Goal: Book appointment/travel/reservation

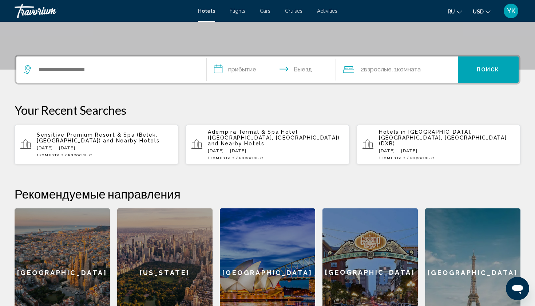
scroll to position [152, 0]
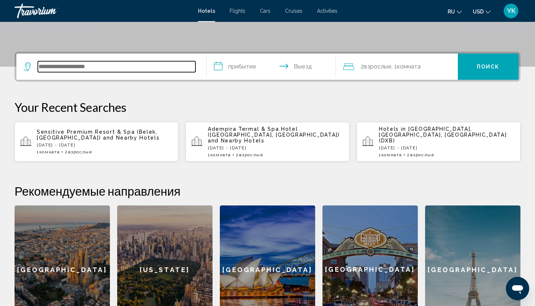
click at [115, 69] on input "Search widget" at bounding box center [117, 66] width 158 height 11
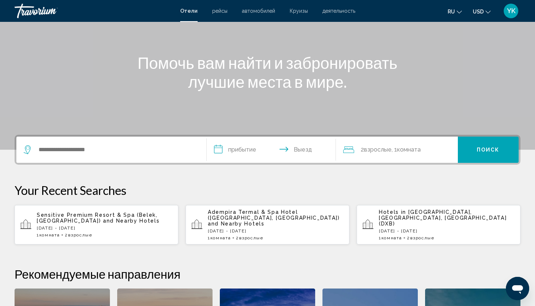
scroll to position [58, 0]
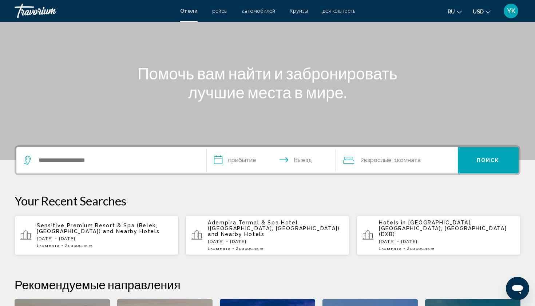
click at [84, 237] on p "[DATE] - [DATE]" at bounding box center [105, 238] width 136 height 5
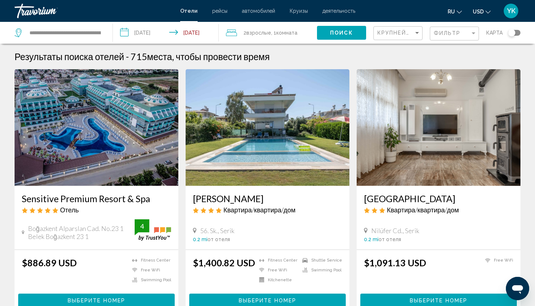
drag, startPoint x: 19, startPoint y: 198, endPoint x: 152, endPoint y: 199, distance: 132.8
click at [152, 199] on div "Sensitive Premium Resort & Spa Отель Boğazkent Alparslan Cad. No.23 1 Belek Boğ…" at bounding box center [97, 218] width 164 height 64
copy h3 "Sensitive Premium Resort & Spa"
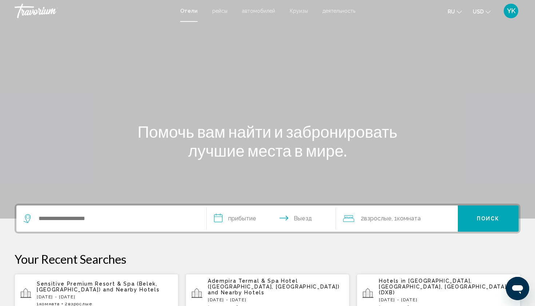
click at [68, 213] on div "Search widget" at bounding box center [111, 218] width 175 height 26
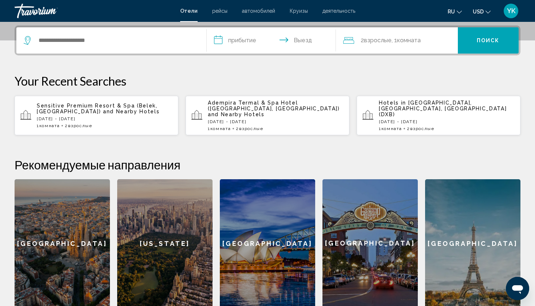
scroll to position [180, 0]
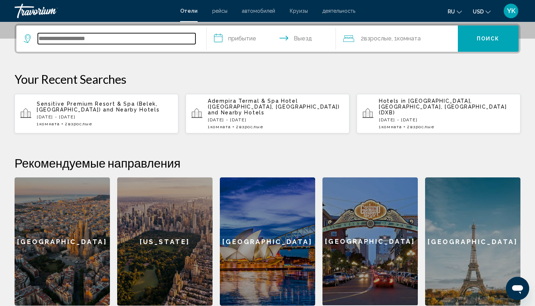
click at [76, 41] on input "Search widget" at bounding box center [117, 38] width 158 height 11
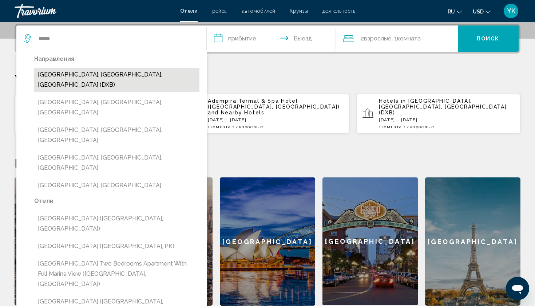
click at [64, 72] on button "[GEOGRAPHIC_DATA], [GEOGRAPHIC_DATA], [GEOGRAPHIC_DATA] (DXB)" at bounding box center [116, 80] width 165 height 24
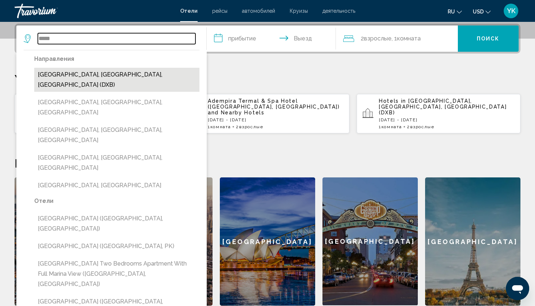
type input "**********"
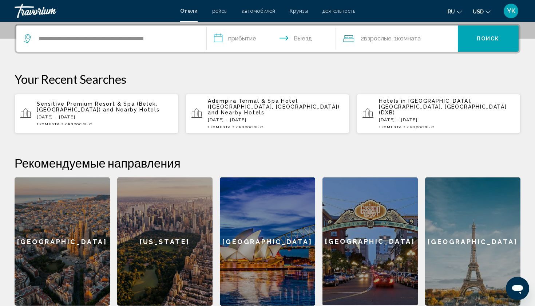
click at [246, 40] on input "**********" at bounding box center [273, 39] width 132 height 28
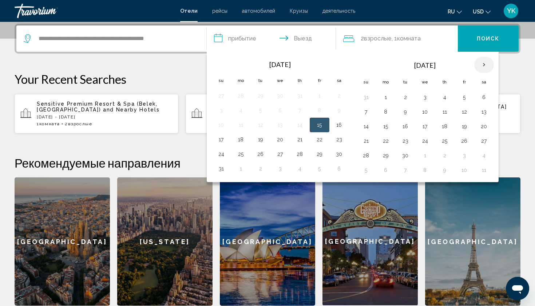
click at [483, 65] on th "Next month" at bounding box center [484, 65] width 20 height 16
click at [387, 115] on button "6" at bounding box center [386, 112] width 12 height 10
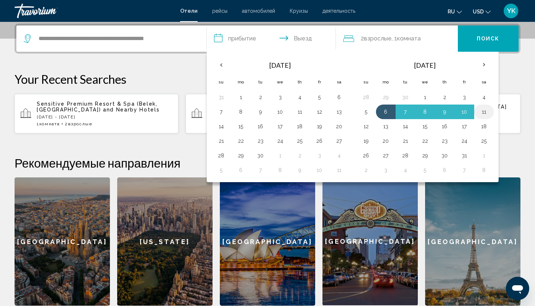
click at [488, 115] on button "11" at bounding box center [484, 112] width 12 height 10
type input "**********"
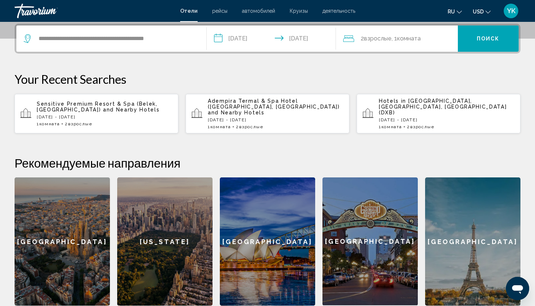
click at [480, 39] on span "Поиск" at bounding box center [488, 39] width 23 height 6
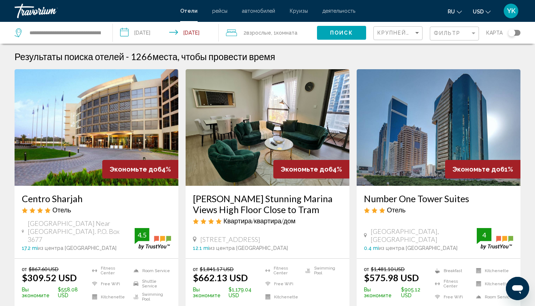
drag, startPoint x: 21, startPoint y: 198, endPoint x: 83, endPoint y: 198, distance: 61.5
click at [83, 198] on div "Centro Sharjah Отель Al Dhaid Road Near Sharjah International Airport. P.O. Box…" at bounding box center [97, 222] width 164 height 72
copy h3 "Centro Sharjah"
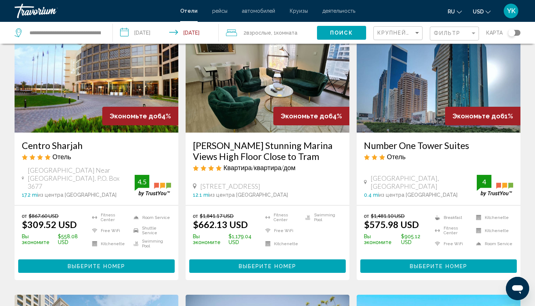
scroll to position [55, 0]
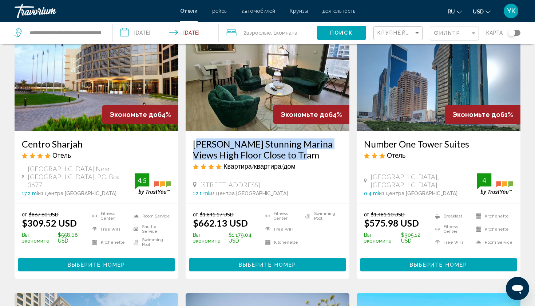
drag, startPoint x: 191, startPoint y: 143, endPoint x: 297, endPoint y: 159, distance: 106.7
click at [297, 159] on div "Marco Polo Stunning Marina Views High Floor Close to Tram Квартира/квартира/дом…" at bounding box center [268, 167] width 164 height 72
copy h3 "Marco Polo Stunning Marina Views High Floor Close to Tram"
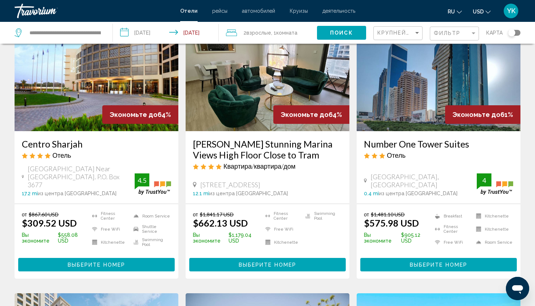
click at [355, 181] on app-hotels-search-item "Экономьте до 61% Number One Tower Suites Отель Sheikh Zayed Road, Dubai 0.4 mi …" at bounding box center [438, 147] width 171 height 264
drag, startPoint x: 363, startPoint y: 144, endPoint x: 469, endPoint y: 144, distance: 106.3
click at [469, 144] on div "Number One Tower Suites Отель Sheikh Zayed Road, Dubai 0.4 mi из центра Dubai о…" at bounding box center [439, 167] width 164 height 72
copy h3 "Number One Tower Suites"
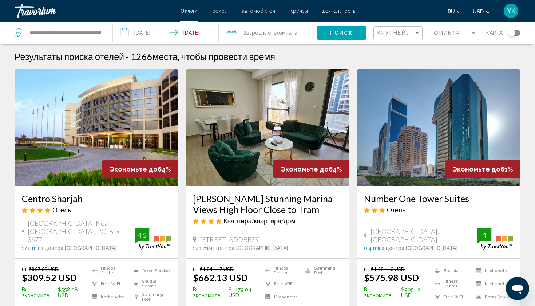
scroll to position [0, 0]
click at [74, 33] on input "**********" at bounding box center [65, 32] width 73 height 11
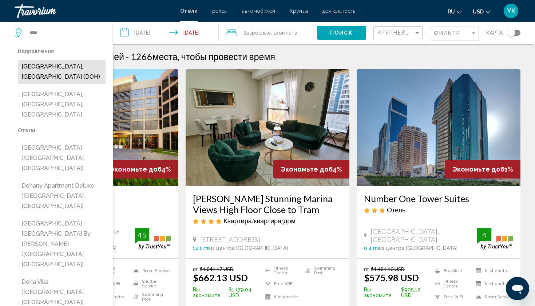
click at [55, 66] on button "Doha, Qatar (DOH)" at bounding box center [62, 72] width 88 height 24
type input "**********"
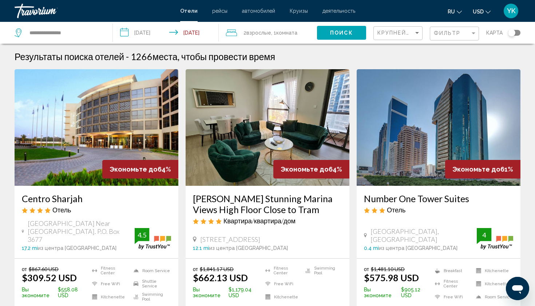
click at [344, 32] on span "Поиск" at bounding box center [341, 33] width 23 height 6
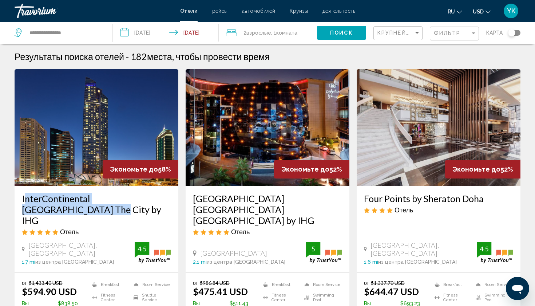
drag, startPoint x: 19, startPoint y: 198, endPoint x: 40, endPoint y: 210, distance: 23.9
click at [40, 210] on div "InterContinental Doha The City by IHG Отель West Bay, Doha 1.7 mi из центра Doh…" at bounding box center [97, 229] width 164 height 86
copy h3 "InterContinental Doha The City by IHG"
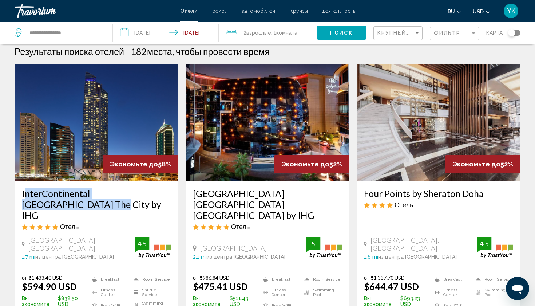
scroll to position [6, 0]
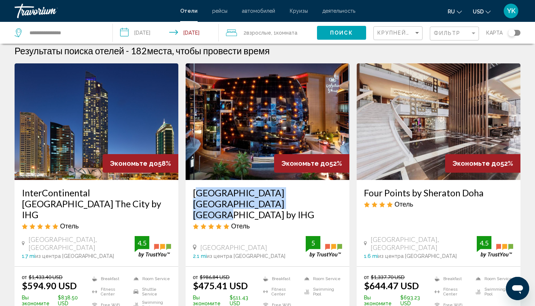
drag, startPoint x: 190, startPoint y: 192, endPoint x: 245, endPoint y: 209, distance: 57.0
click at [245, 209] on div "Crowne Plaza Doha The Business Park by IHG Отель Airport Road, Doha 2.1 mi из ц…" at bounding box center [268, 223] width 164 height 86
copy h3 "Crowne Plaza Doha The Business Park by IHG"
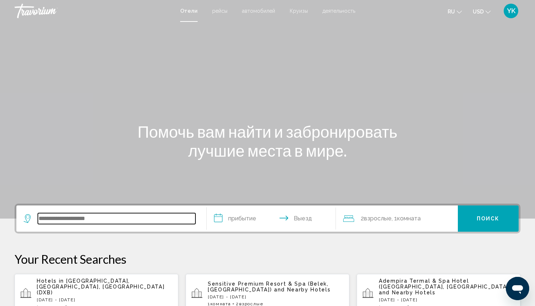
click at [69, 217] on input "Search widget" at bounding box center [117, 218] width 158 height 11
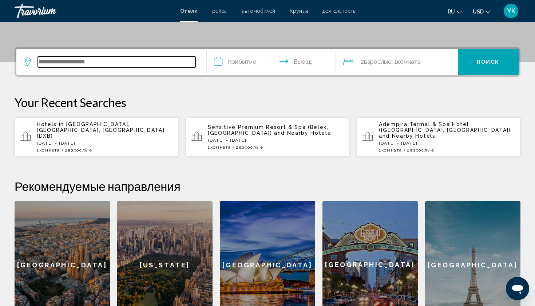
scroll to position [180, 0]
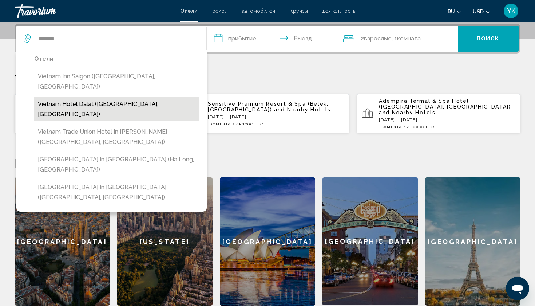
click at [85, 97] on button "Vietnam Hotel Dalat (Da Lat, VN)" at bounding box center [116, 109] width 165 height 24
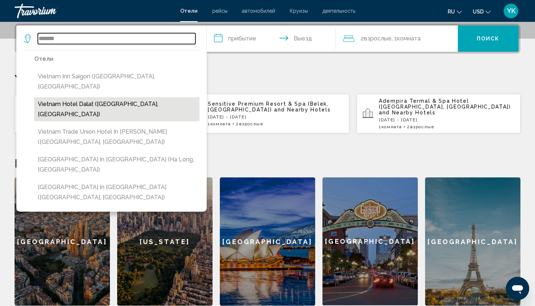
type input "**********"
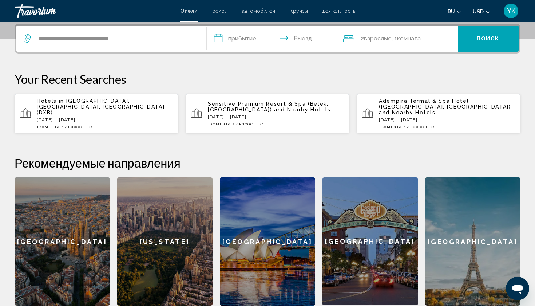
click at [252, 39] on input "**********" at bounding box center [273, 39] width 132 height 28
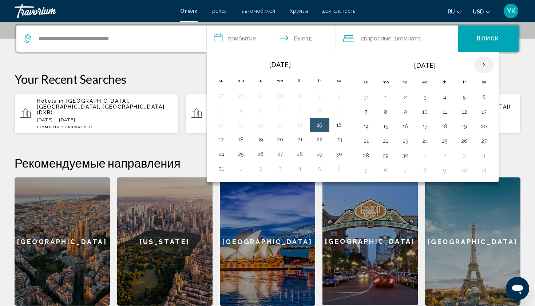
click at [485, 68] on th "Next month" at bounding box center [484, 65] width 20 height 16
click at [388, 115] on button "3" at bounding box center [386, 112] width 12 height 10
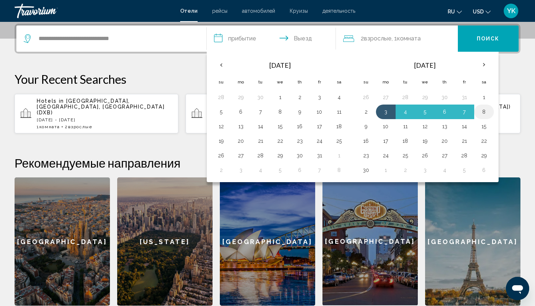
click at [484, 111] on button "8" at bounding box center [484, 112] width 12 height 10
type input "**********"
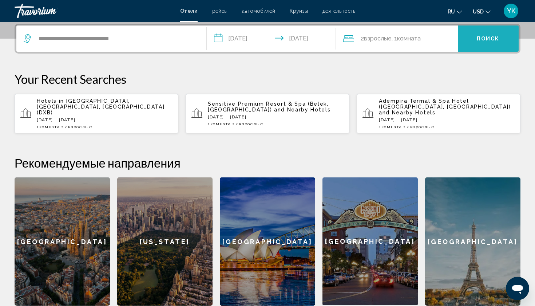
click at [491, 39] on span "Поиск" at bounding box center [488, 39] width 23 height 6
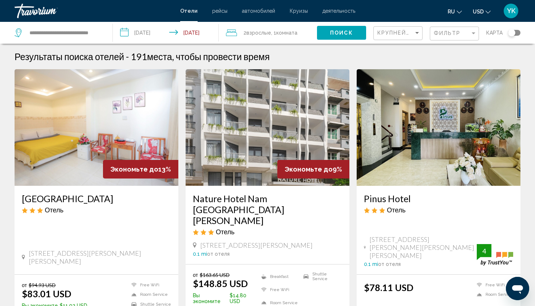
drag, startPoint x: 21, startPoint y: 199, endPoint x: 104, endPoint y: 198, distance: 83.4
click at [104, 198] on div "Vietnam Hotel Dalat Отель 3H Nam Ky Khoi Nghia Street Ward 1, Da Lat 0 mi от от…" at bounding box center [97, 230] width 164 height 88
copy h3 "Vietnam Hotel Dalat"
click at [94, 31] on input "**********" at bounding box center [65, 32] width 73 height 11
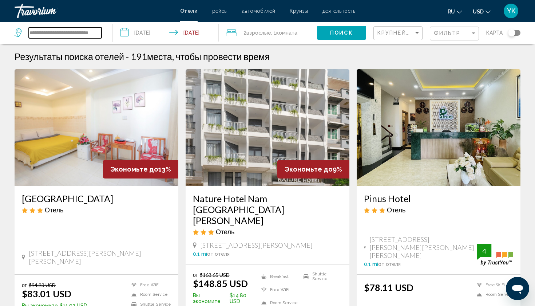
click at [94, 31] on input "**********" at bounding box center [65, 32] width 73 height 11
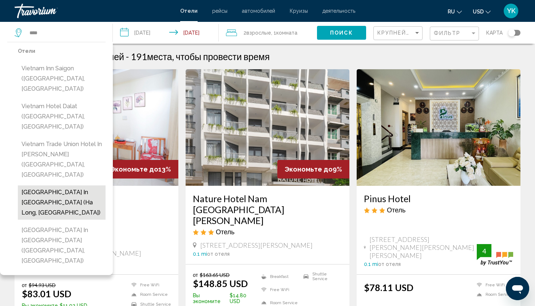
drag, startPoint x: 94, startPoint y: 31, endPoint x: 56, endPoint y: 156, distance: 131.7
click at [56, 185] on button "Vietnam Trade Union Hotel in Halong (Ha Long, VN)" at bounding box center [62, 202] width 88 height 34
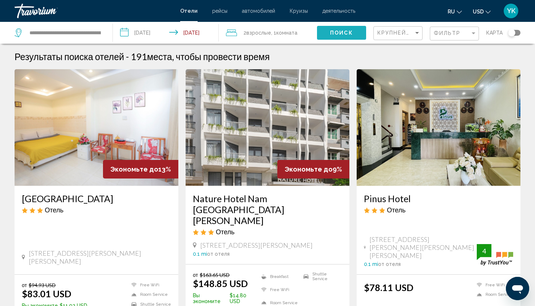
click at [344, 29] on button "Поиск" at bounding box center [341, 32] width 49 height 13
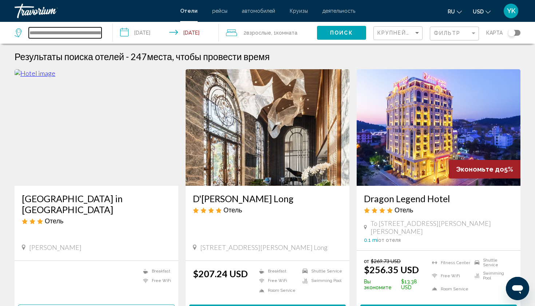
click at [90, 31] on input "**********" at bounding box center [65, 32] width 73 height 11
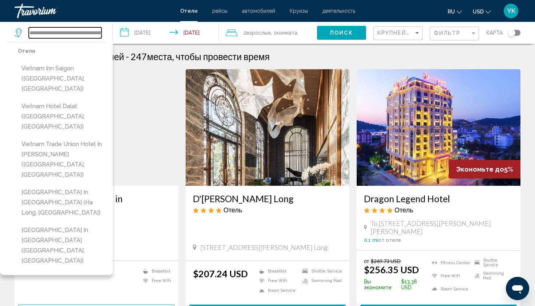
click at [90, 31] on input "**********" at bounding box center [65, 32] width 73 height 11
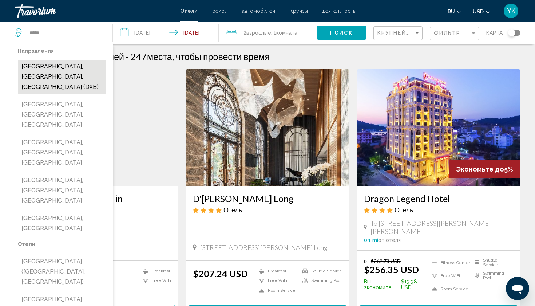
click at [74, 67] on button "Dubai, Dubai Emirate, United Arab Emirates (DXB)" at bounding box center [62, 77] width 88 height 34
type input "**********"
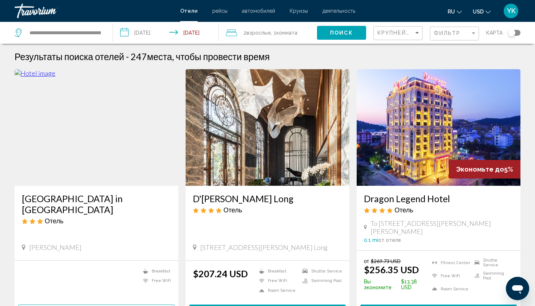
click at [354, 33] on button "Поиск" at bounding box center [341, 32] width 49 height 13
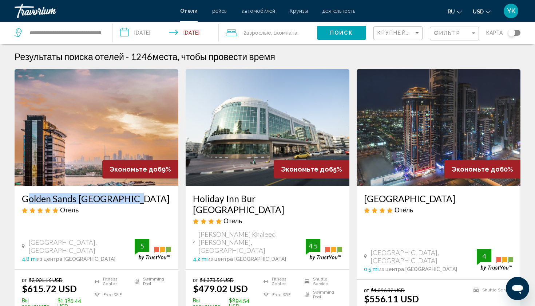
drag, startPoint x: 20, startPoint y: 201, endPoint x: 140, endPoint y: 202, distance: 120.1
click at [140, 202] on div "Golden Sands Dubai Creek Отель Baniyas Road, Dubai 4.8 mi из центра Dubai от от…" at bounding box center [97, 227] width 164 height 83
copy h3 "Golden Sands Dubai Creek"
drag, startPoint x: 191, startPoint y: 198, endPoint x: 226, endPoint y: 212, distance: 37.8
click at [226, 212] on div "Holiday Inn Bur Dubai Embassy District Отель Al Hamriya Khaleed Bin Waleed, Dub…" at bounding box center [268, 227] width 164 height 83
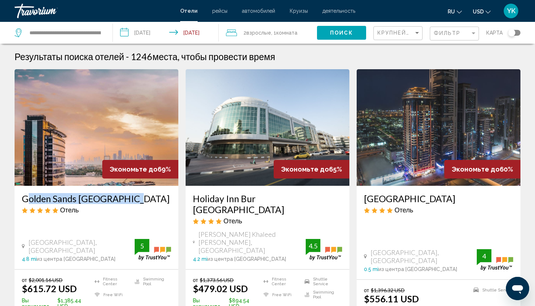
copy h3 "Holiday Inn Bur Dubai Embassy District"
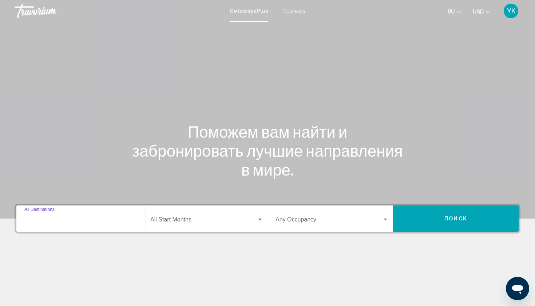
click at [47, 221] on input "Destination All Destinations" at bounding box center [80, 221] width 113 height 7
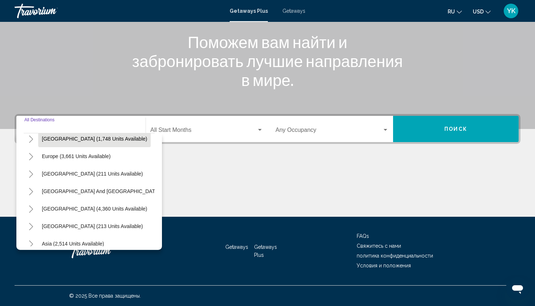
scroll to position [79, 0]
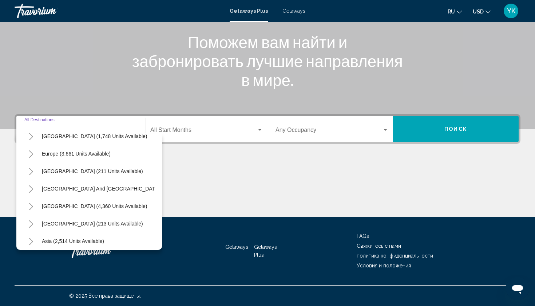
click at [28, 153] on icon "Toggle Europe (3,661 units available)" at bounding box center [30, 153] width 5 height 7
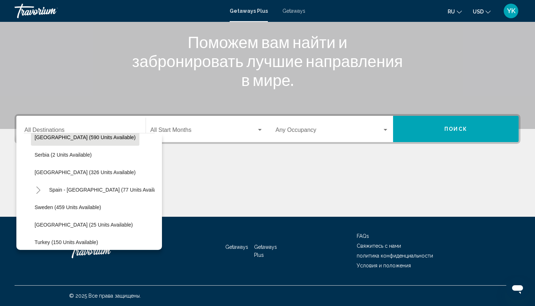
scroll to position [271, 0]
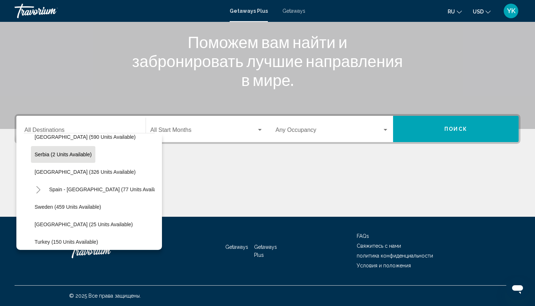
click at [71, 158] on button "Serbia (2 units available)" at bounding box center [63, 154] width 64 height 17
type input "**********"
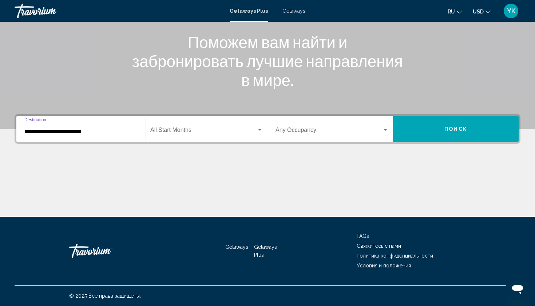
click at [210, 125] on div "Start Month All Start Months" at bounding box center [206, 129] width 113 height 23
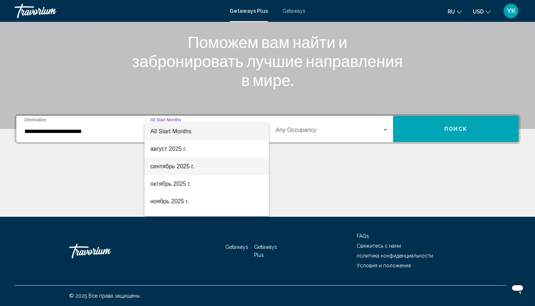
click at [197, 163] on span "сентябрь 2025 г." at bounding box center [206, 166] width 113 height 17
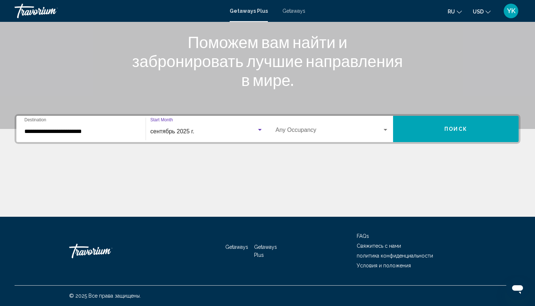
click at [325, 127] on div "Occupancy Any Occupancy" at bounding box center [332, 129] width 113 height 23
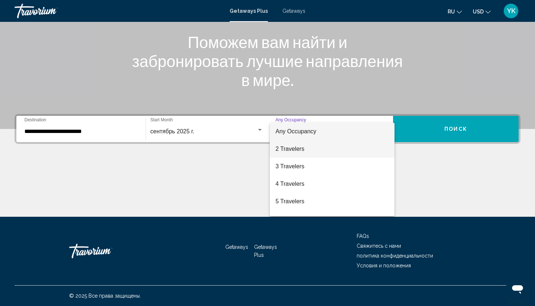
click at [304, 150] on span "2 Travelers" at bounding box center [332, 148] width 113 height 17
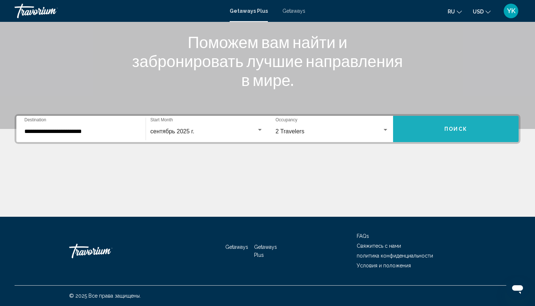
click at [449, 130] on span "Поиск" at bounding box center [455, 129] width 23 height 6
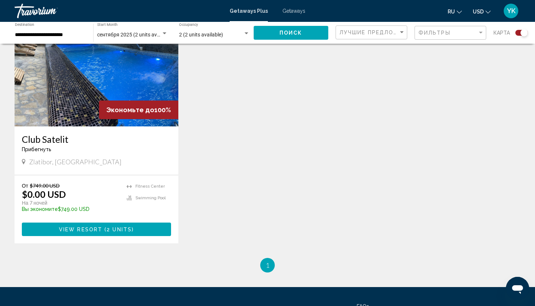
scroll to position [304, 0]
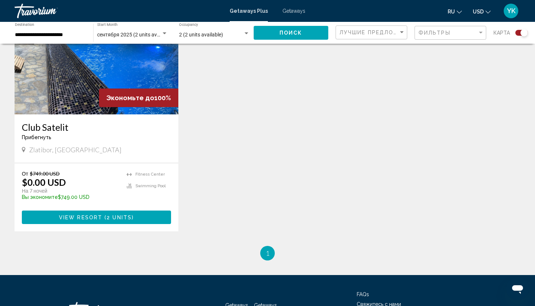
click at [69, 219] on span "View Resort" at bounding box center [80, 217] width 43 height 6
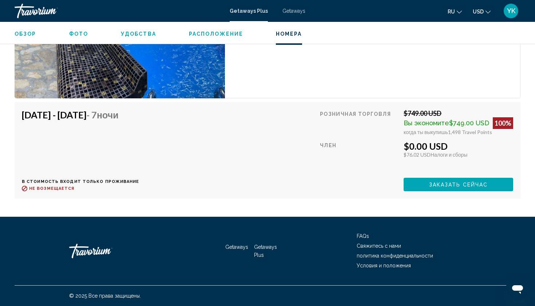
scroll to position [1376, 0]
